Goal: Information Seeking & Learning: Understand process/instructions

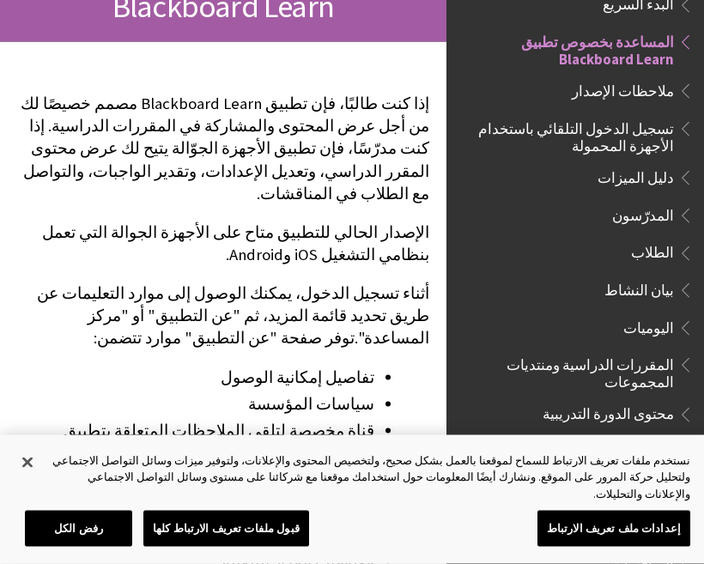
scroll to position [257, 0]
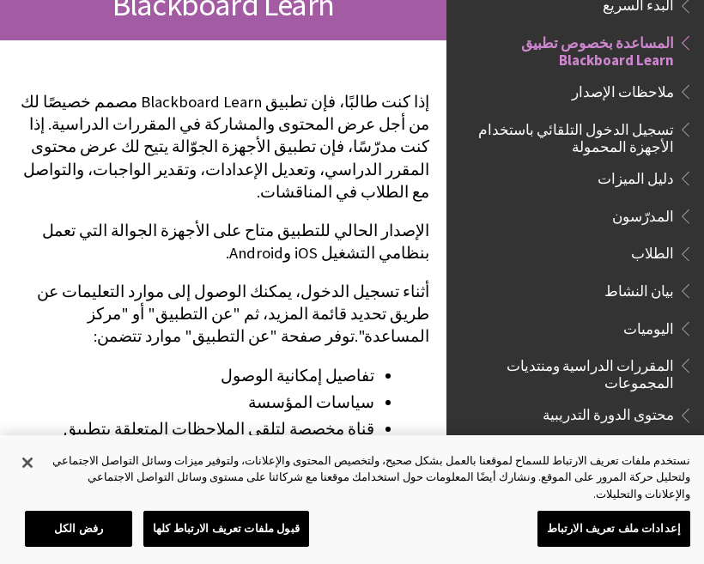
click at [552, 146] on span "تسجيل الدخول التلقائي باستخدام الأجهزة المحمولة" at bounding box center [570, 135] width 207 height 40
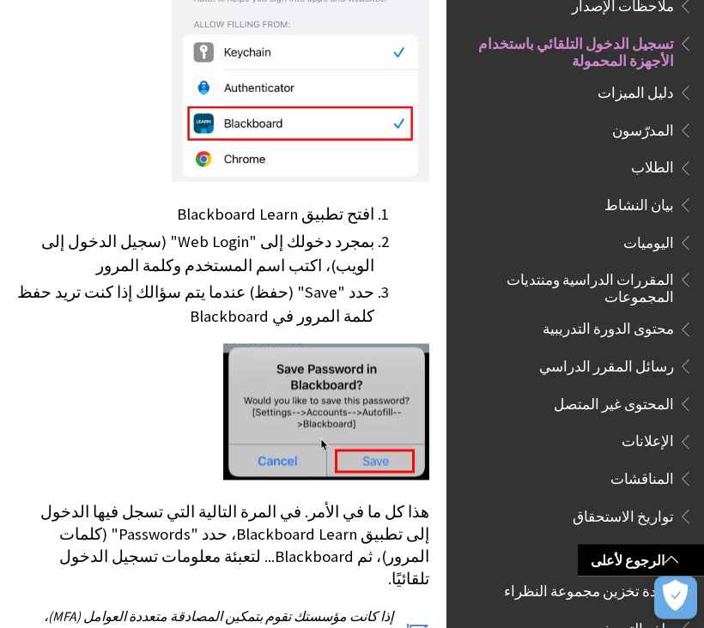
scroll to position [945, 0]
